Goal: Task Accomplishment & Management: Use online tool/utility

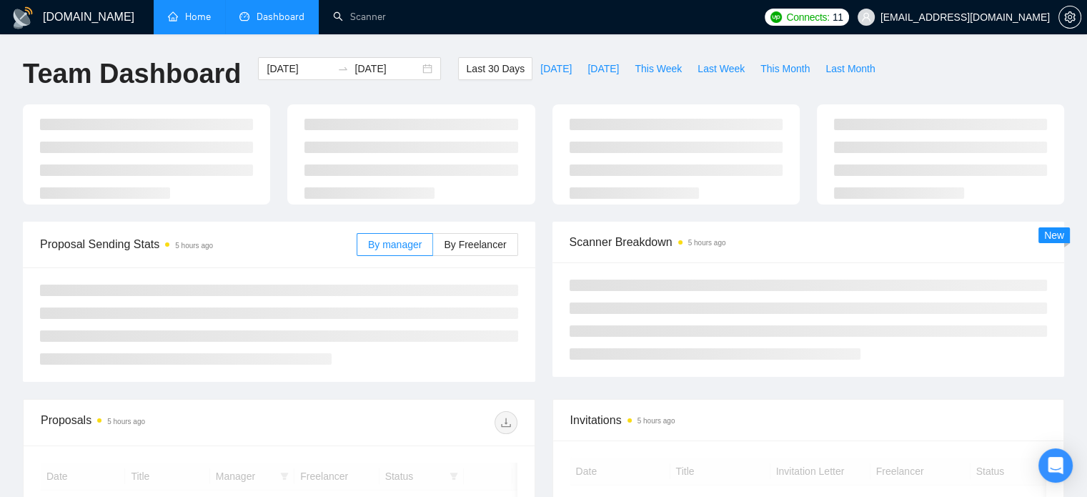
click at [199, 19] on link "Home" at bounding box center [189, 17] width 43 height 12
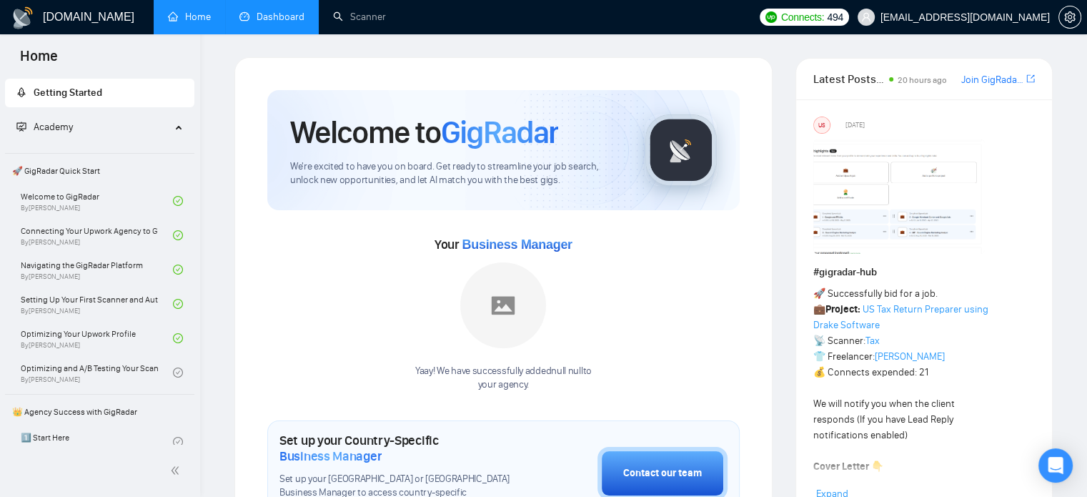
click at [283, 22] on link "Dashboard" at bounding box center [271, 17] width 65 height 12
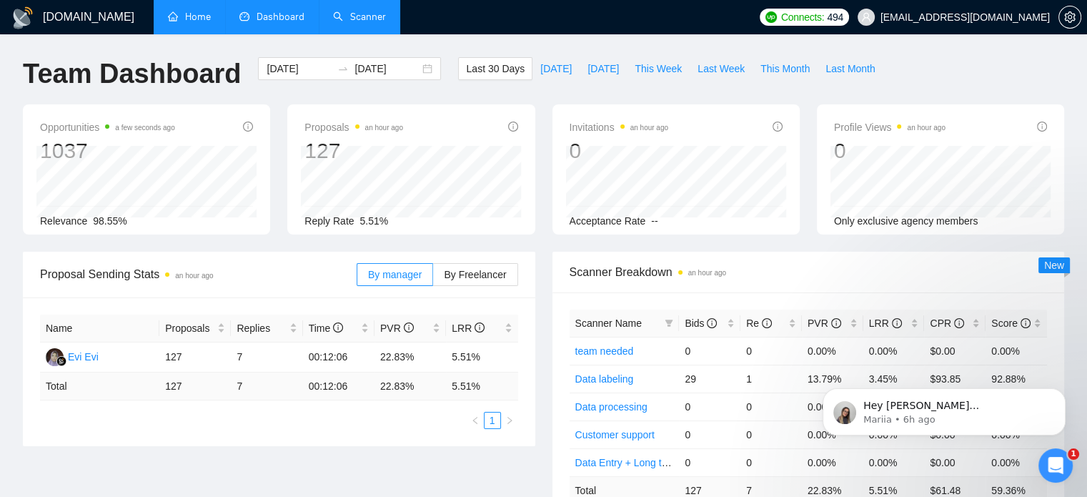
click at [357, 18] on link "Scanner" at bounding box center [359, 17] width 53 height 12
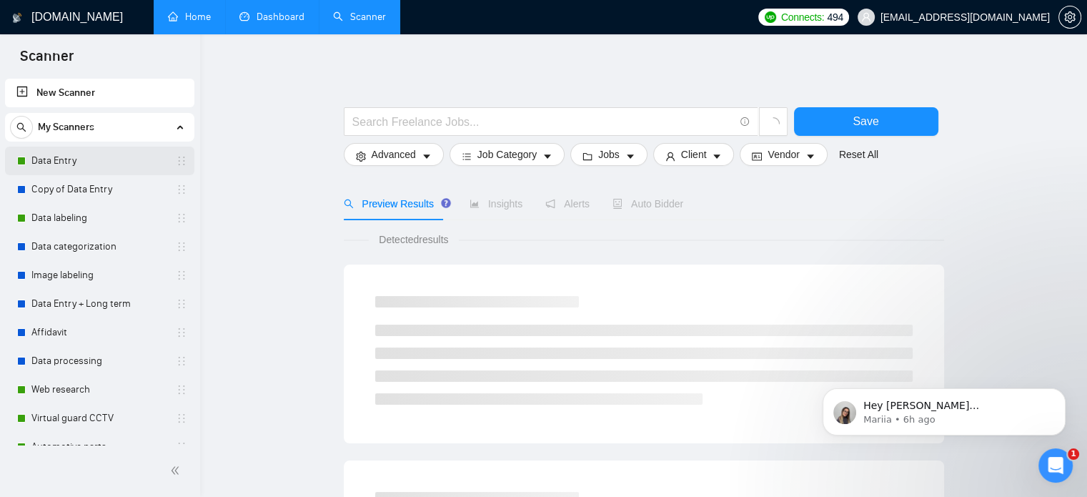
click at [75, 163] on link "Data Entry" at bounding box center [99, 161] width 136 height 29
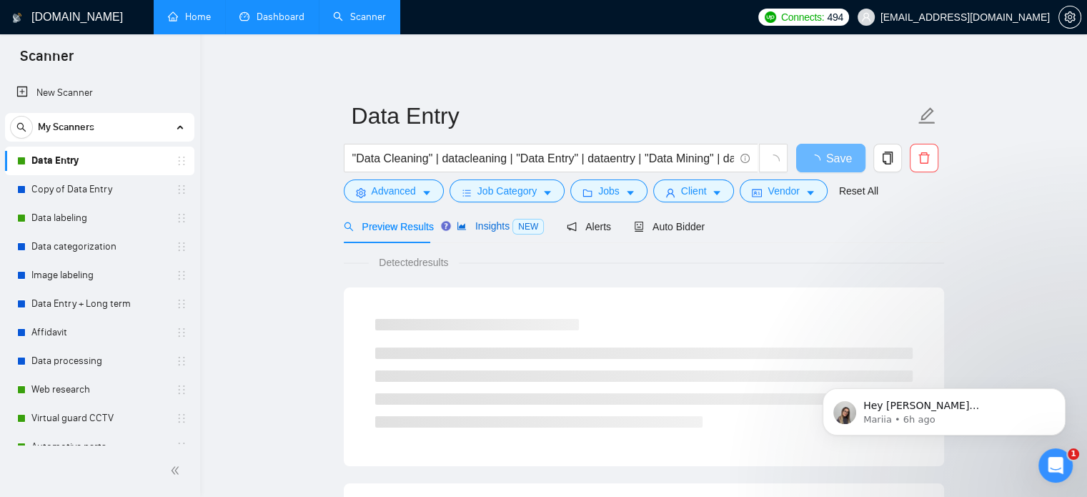
click at [505, 229] on span "Insights NEW" at bounding box center [500, 225] width 87 height 11
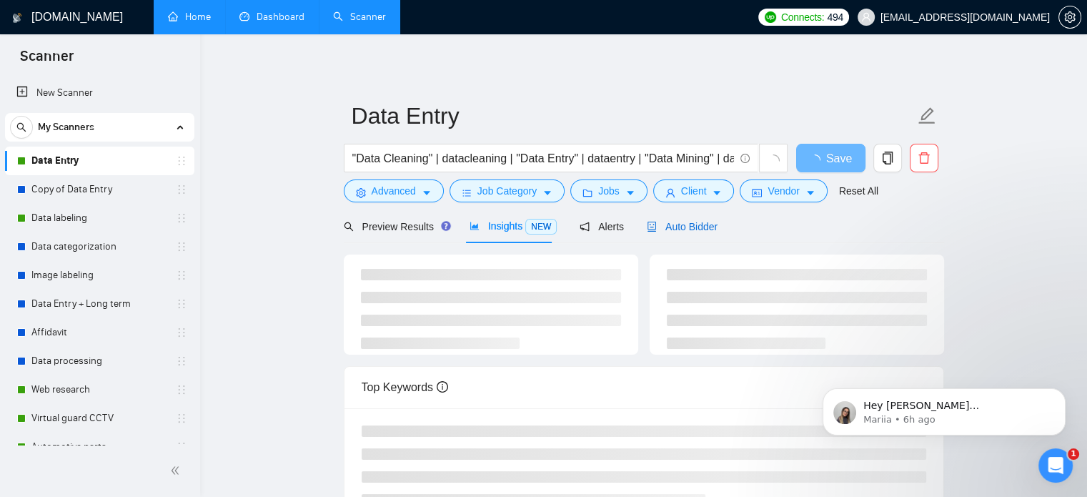
click at [665, 229] on span "Auto Bidder" at bounding box center [682, 226] width 71 height 11
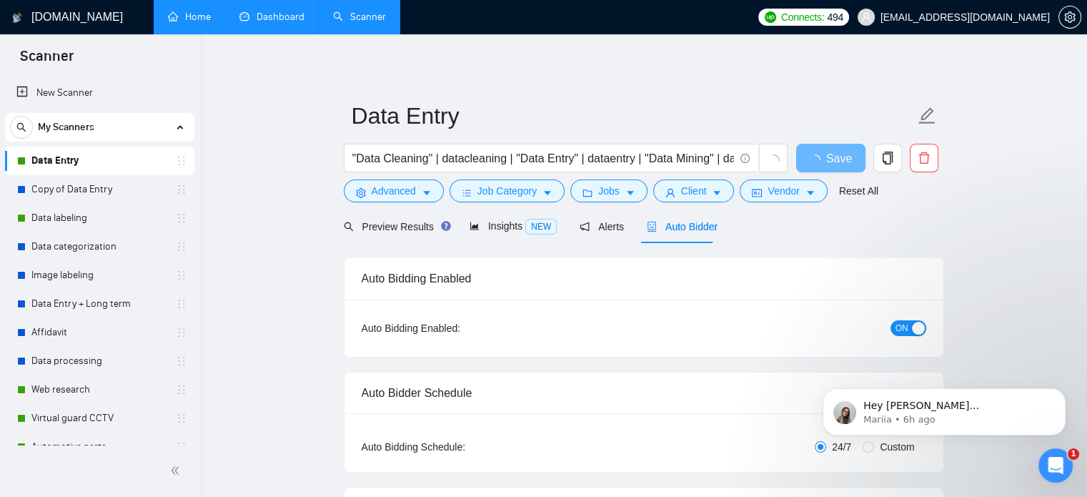
checkbox input "true"
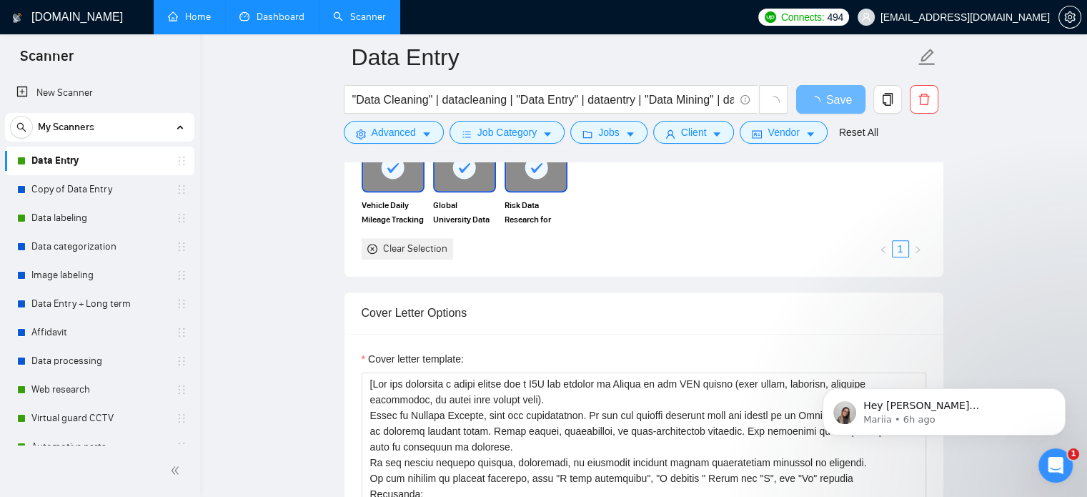
scroll to position [1572, 0]
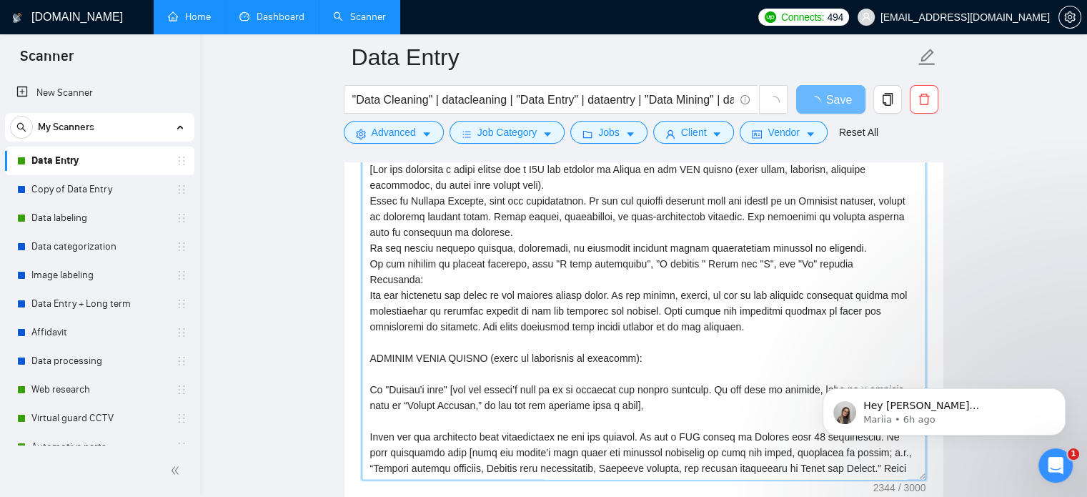
click at [623, 257] on textarea "Cover letter template:" at bounding box center [644, 319] width 565 height 322
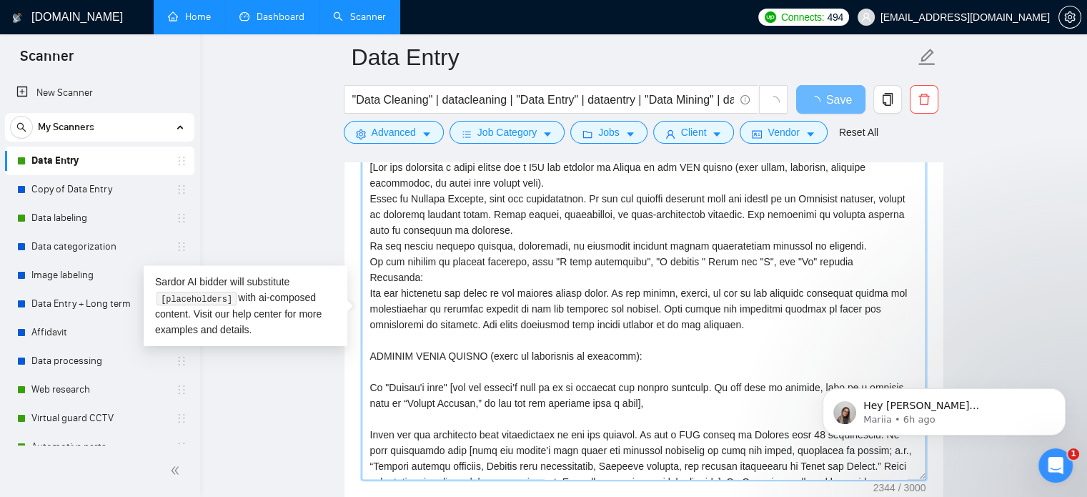
scroll to position [0, 0]
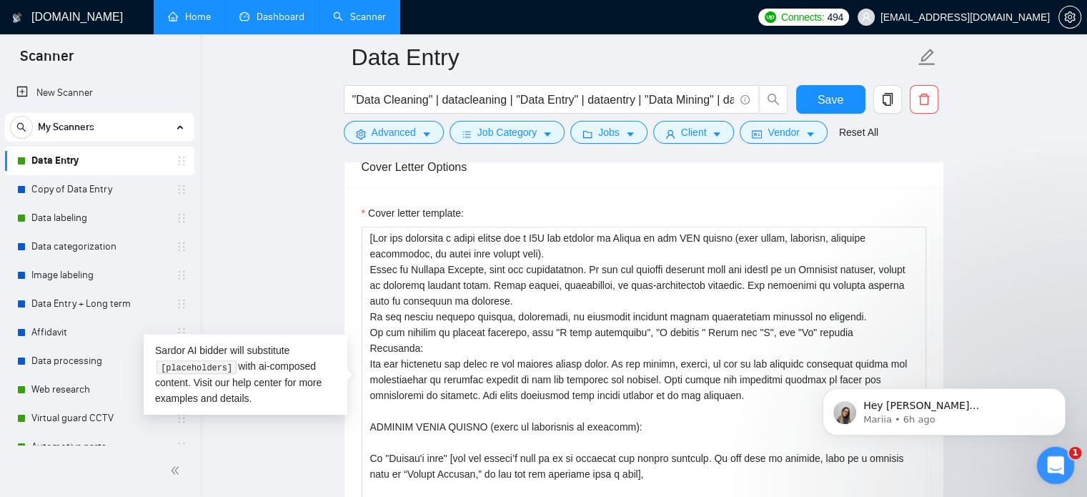
click at [1050, 455] on icon "Open Intercom Messenger" at bounding box center [1054, 464] width 24 height 24
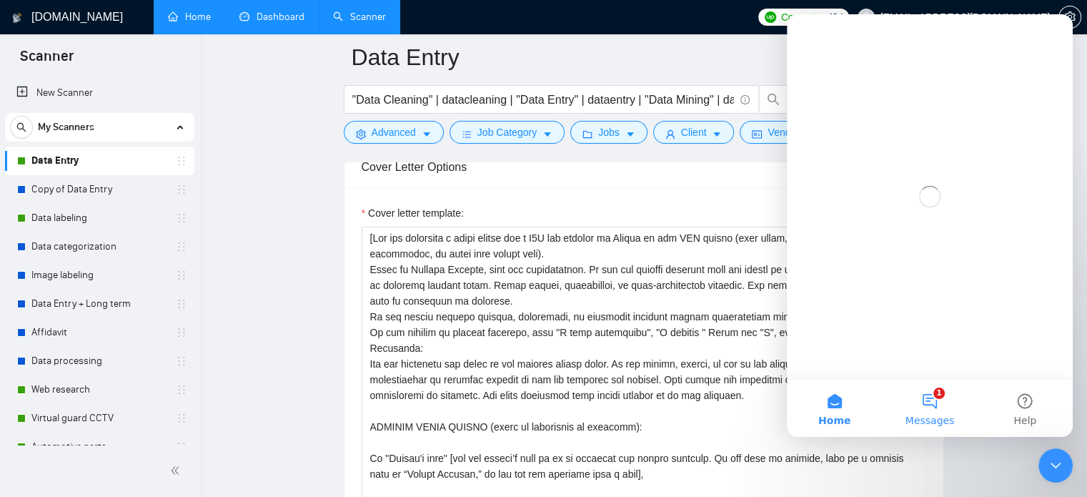
click at [933, 413] on button "1 Messages" at bounding box center [929, 407] width 95 height 57
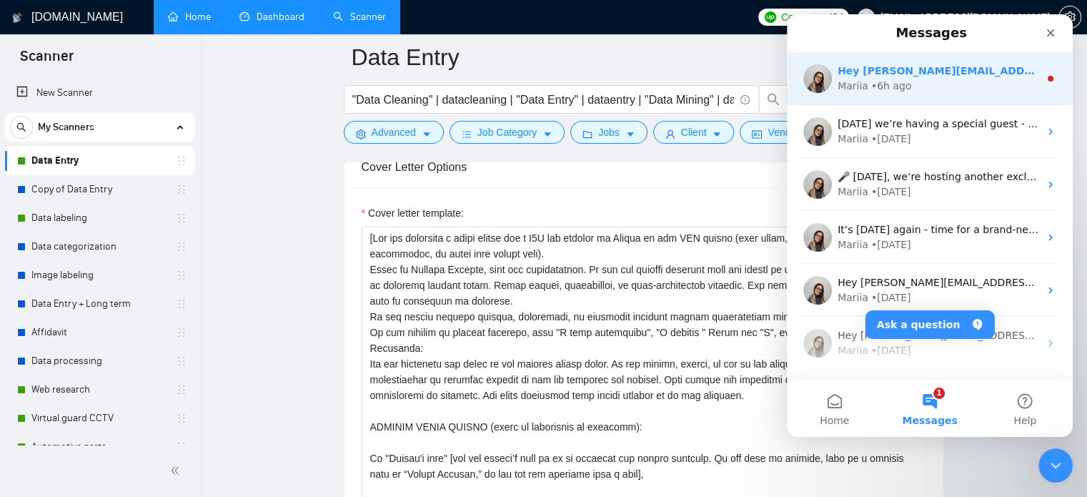
click at [914, 84] on div "Mariia • 6h ago" at bounding box center [939, 86] width 202 height 15
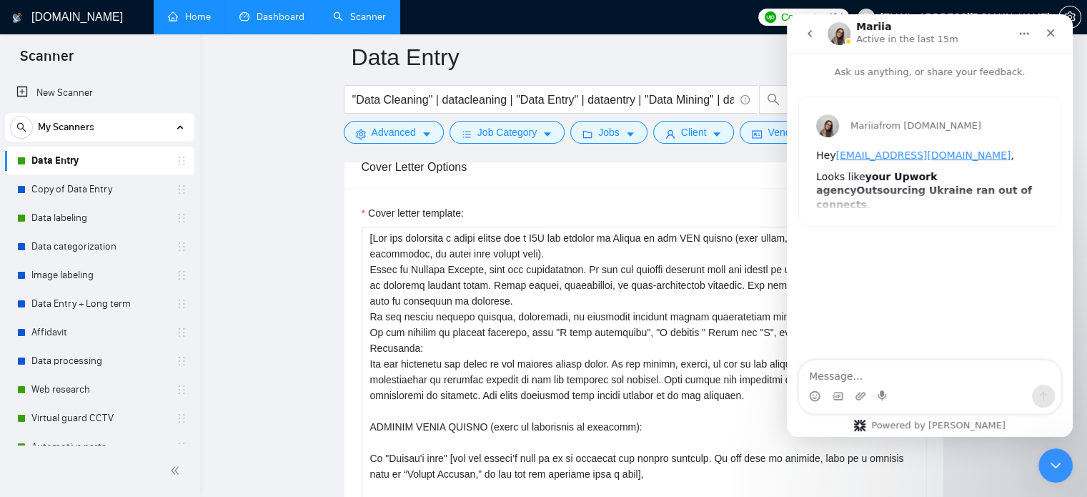
scroll to position [1644, 0]
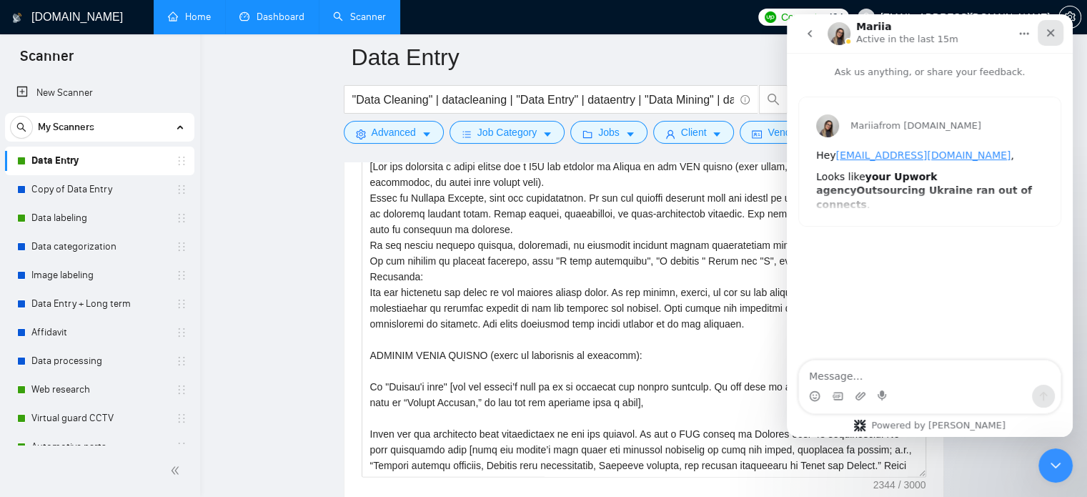
click at [1051, 39] on div "Close" at bounding box center [1051, 33] width 26 height 26
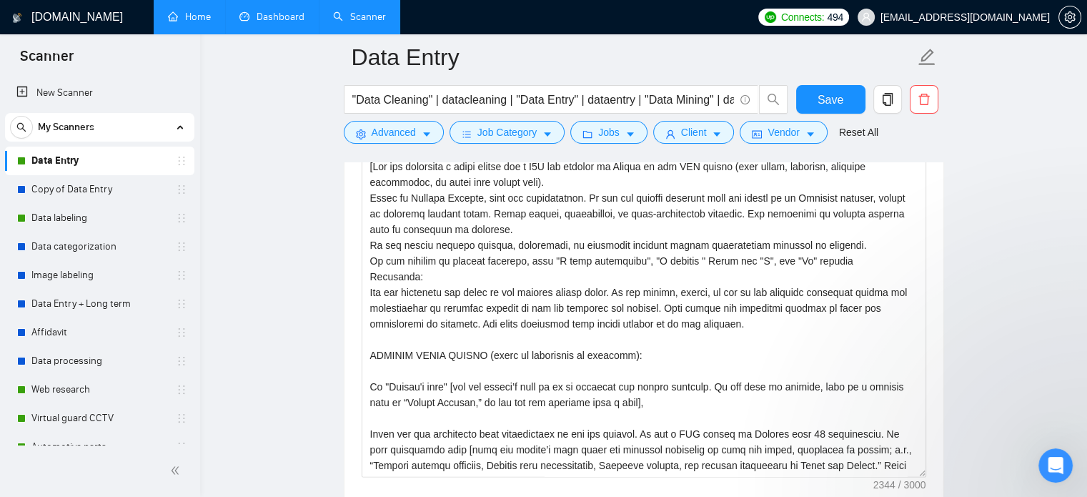
scroll to position [0, 0]
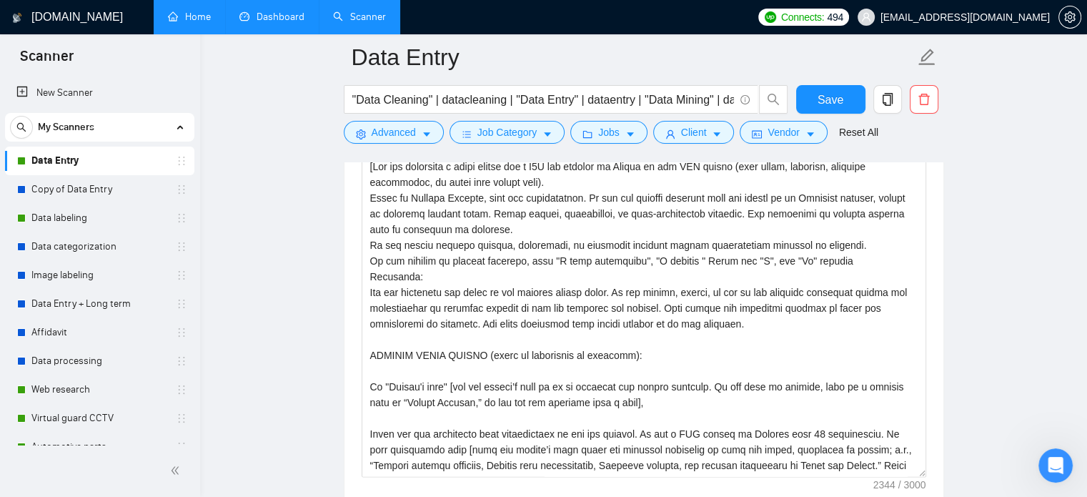
click at [265, 19] on link "Dashboard" at bounding box center [271, 17] width 65 height 12
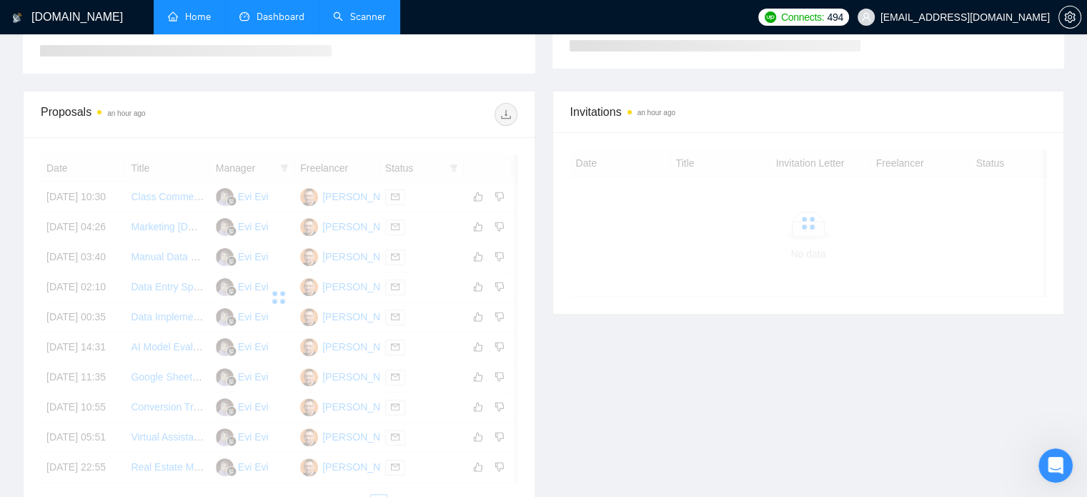
scroll to position [368, 0]
